Goal: Task Accomplishment & Management: Use online tool/utility

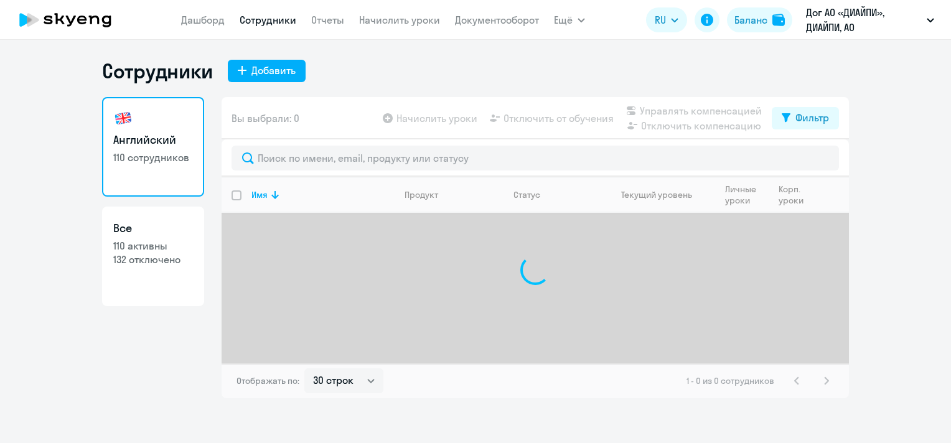
select select "30"
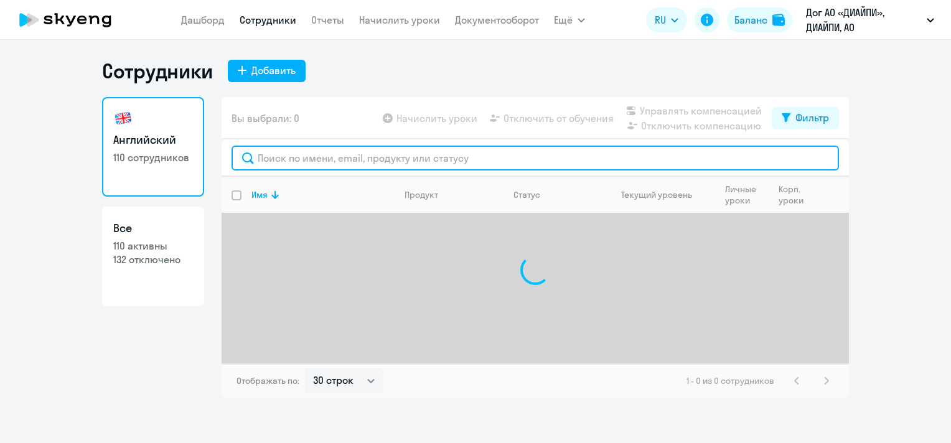
click at [351, 156] on input "text" at bounding box center [535, 158] width 607 height 25
type input "v"
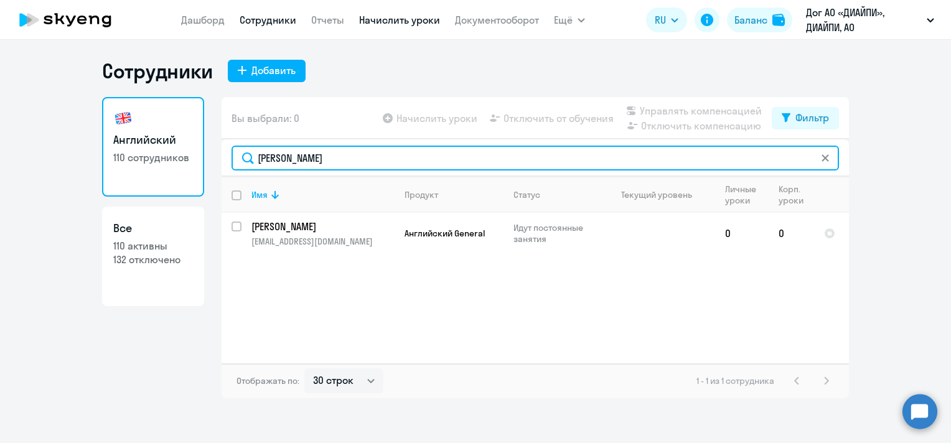
type input "[PERSON_NAME]"
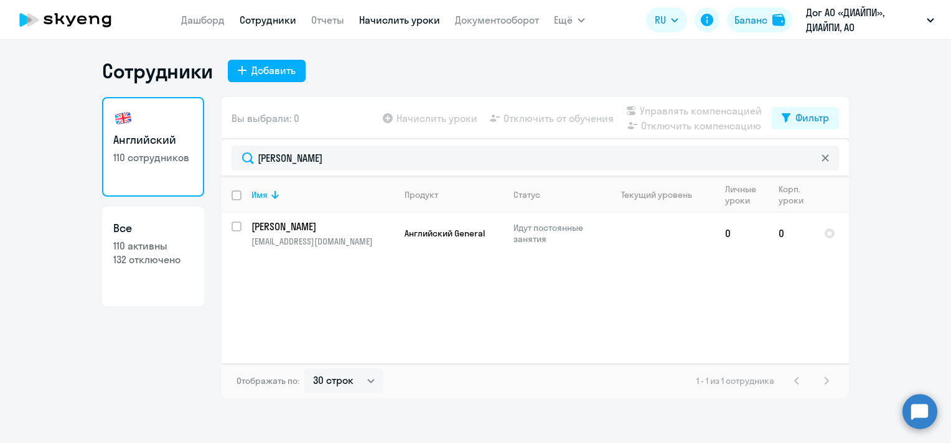
click at [395, 17] on link "Начислить уроки" at bounding box center [399, 20] width 81 height 12
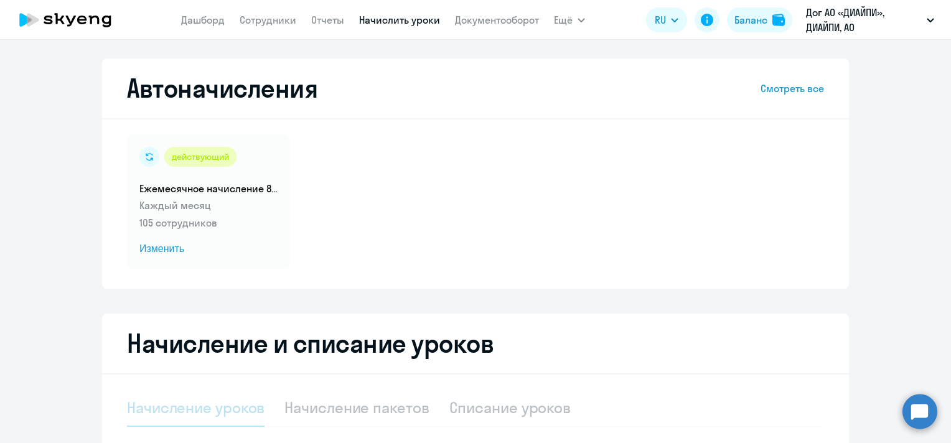
select select "10"
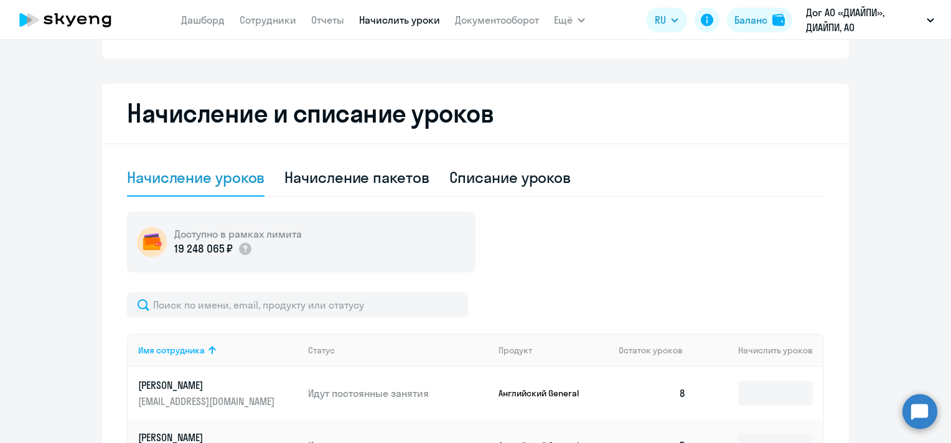
scroll to position [283, 0]
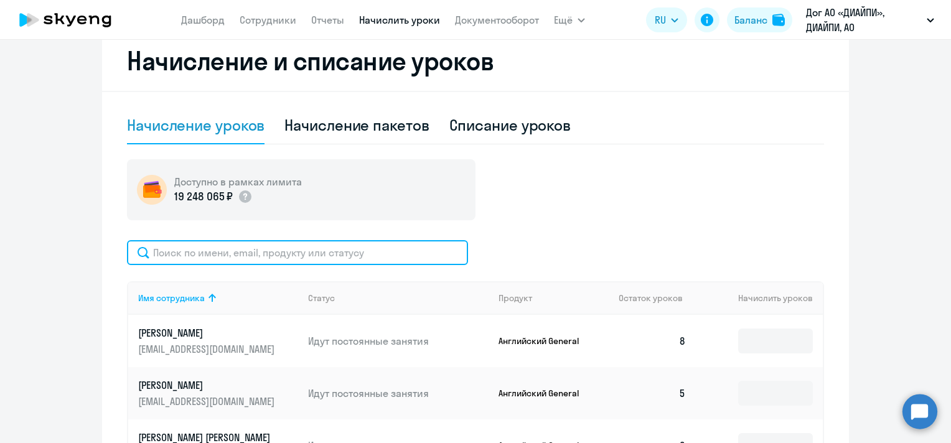
click at [357, 255] on input "text" at bounding box center [297, 252] width 341 height 25
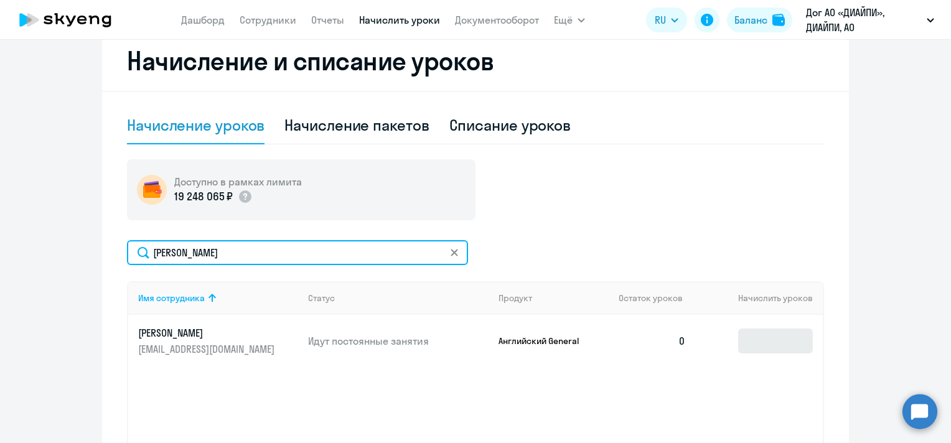
type input "[PERSON_NAME]"
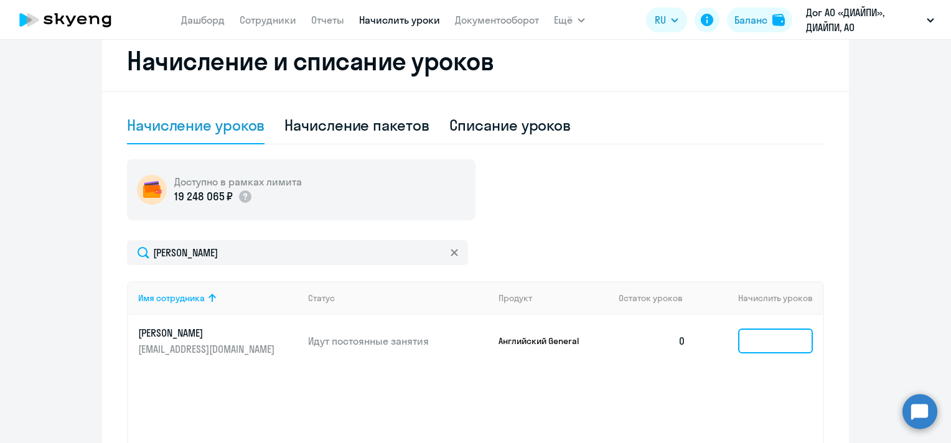
click at [754, 335] on input at bounding box center [775, 341] width 75 height 25
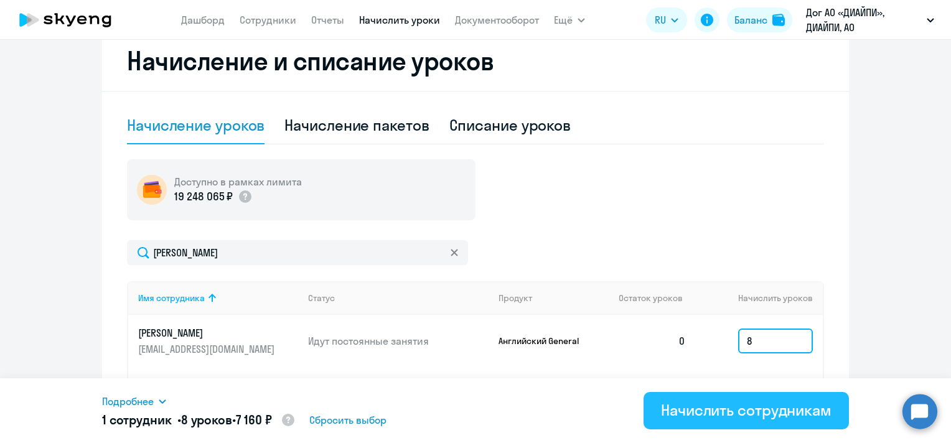
type input "8"
click at [734, 405] on div "Начислить сотрудникам" at bounding box center [746, 410] width 171 height 20
